Goal: Navigation & Orientation: Find specific page/section

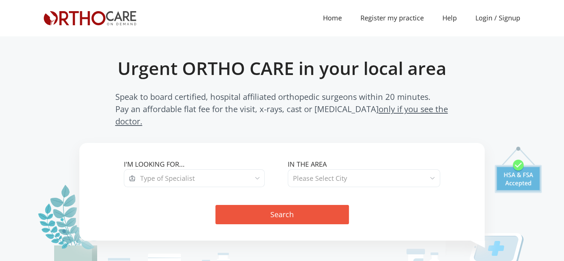
click at [337, 16] on link "Home (current)" at bounding box center [332, 18] width 37 height 17
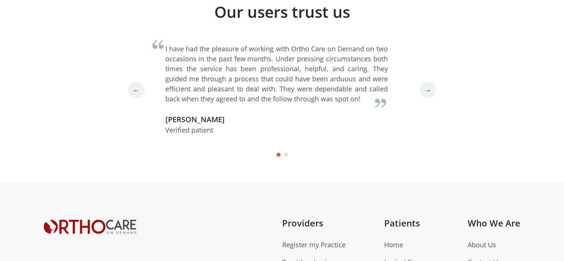
scroll to position [2143, 0]
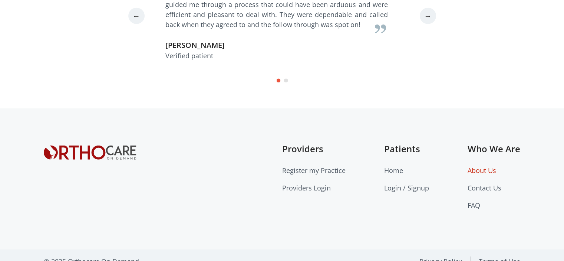
click at [484, 166] on link "About Us" at bounding box center [482, 170] width 29 height 9
